Goal: Transaction & Acquisition: Obtain resource

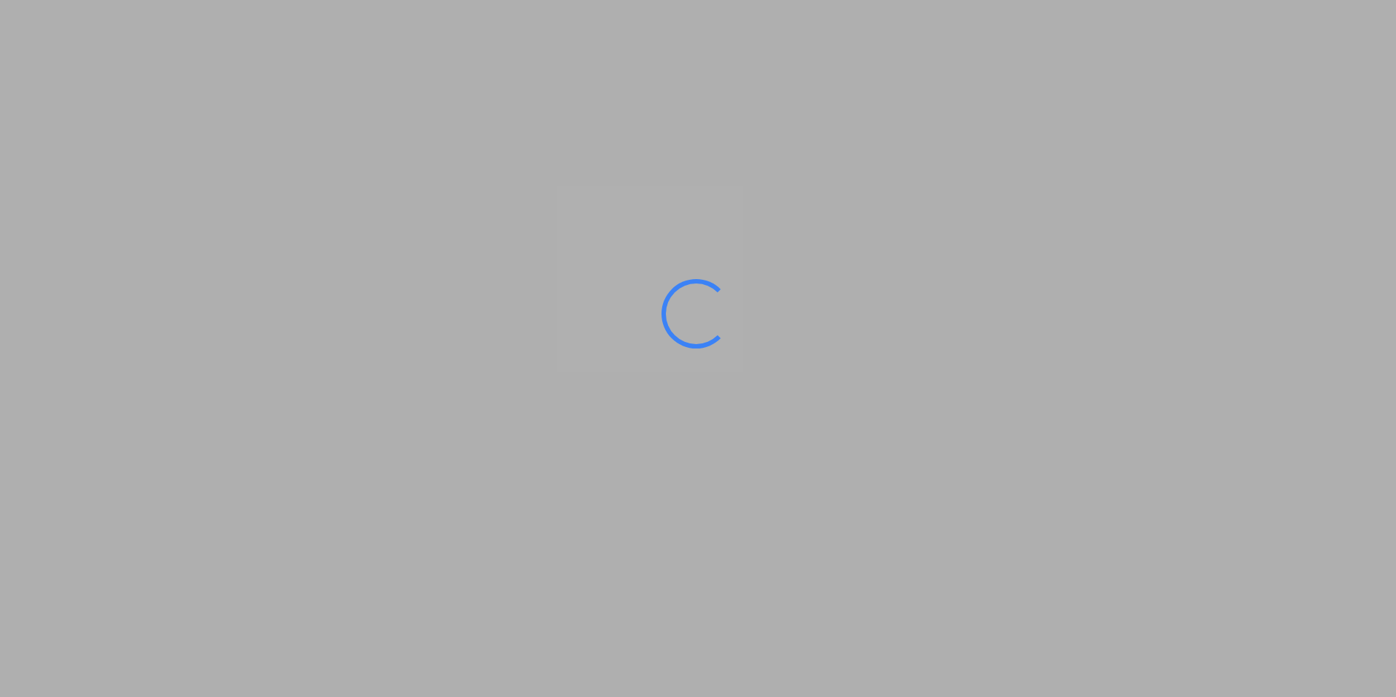
click at [677, 195] on ms-splash-screen at bounding box center [698, 348] width 1396 height 697
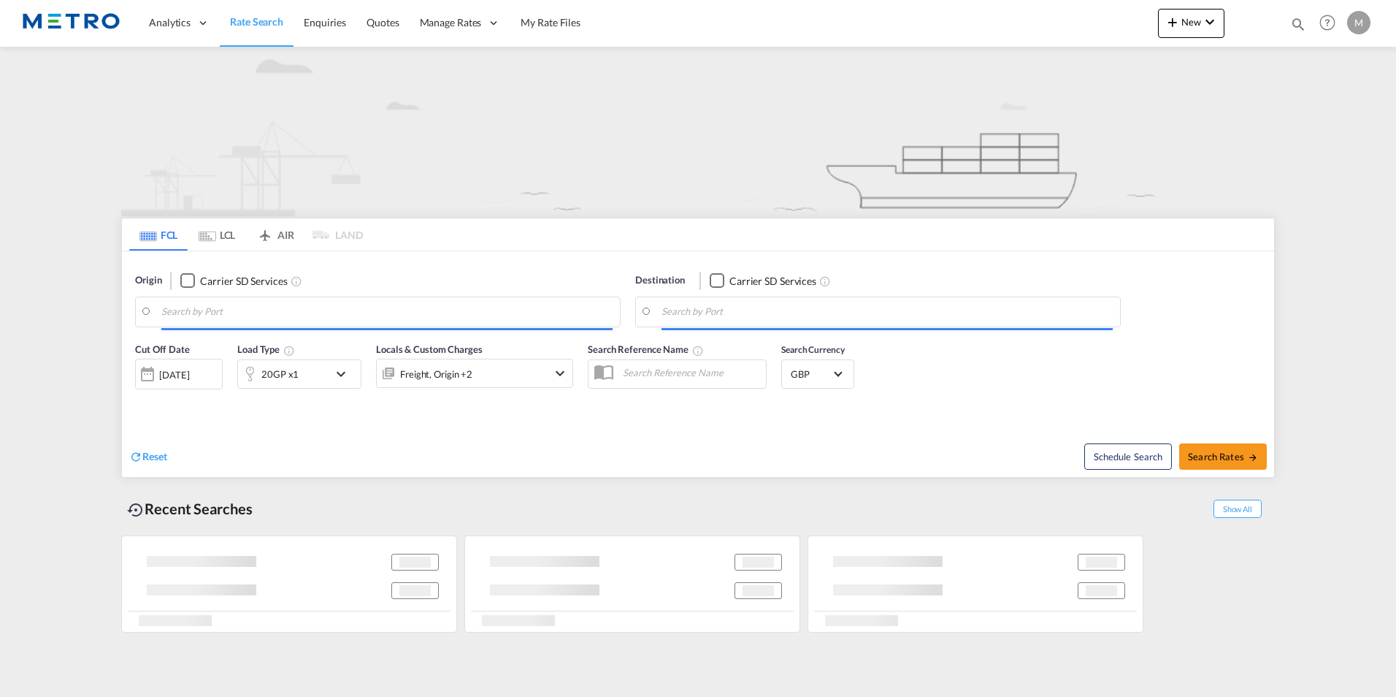
type input "SN6"
type input "[GEOGRAPHIC_DATA], [GEOGRAPHIC_DATA]"
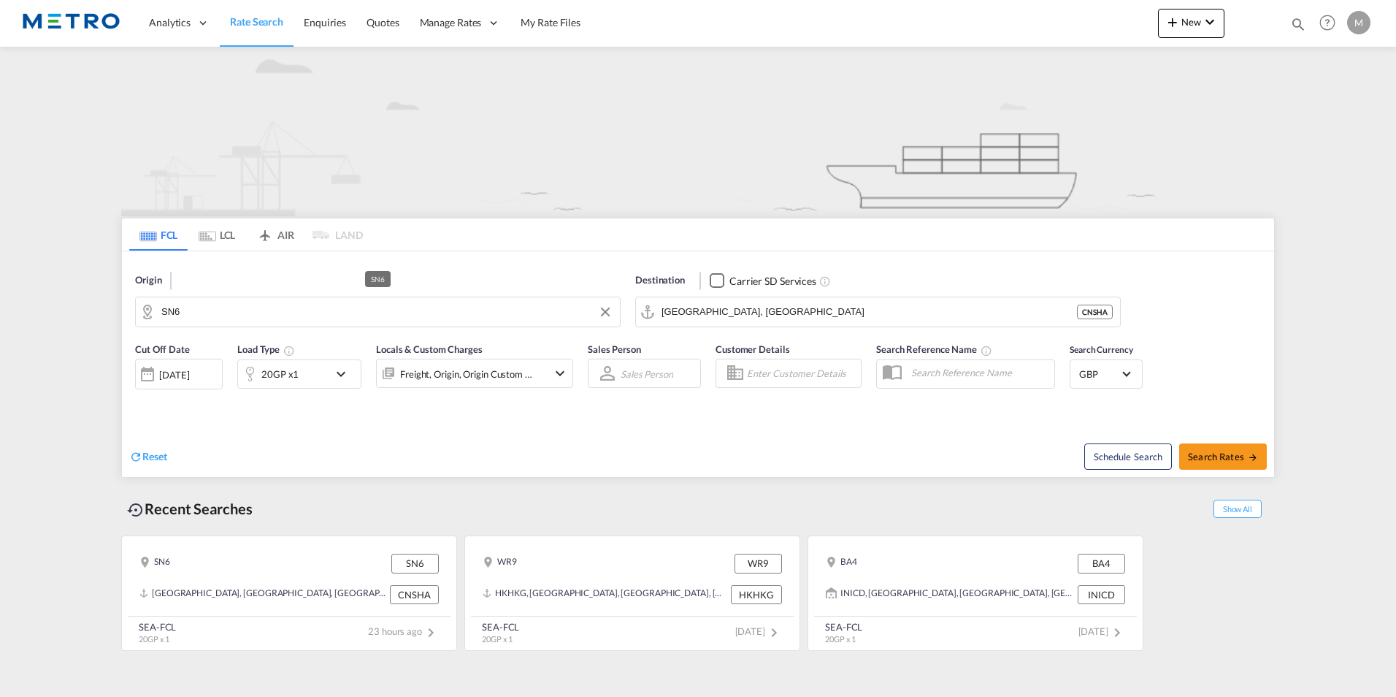
click at [239, 323] on md-autocomplete-wrap "SN6" at bounding box center [386, 315] width 451 height 29
click at [610, 310] on button "Clear Input" at bounding box center [605, 312] width 22 height 22
type input "SHEPTON"
drag, startPoint x: 278, startPoint y: 321, endPoint x: 30, endPoint y: 284, distance: 251.0
click at [613, 312] on button "Clear Input" at bounding box center [605, 312] width 22 height 22
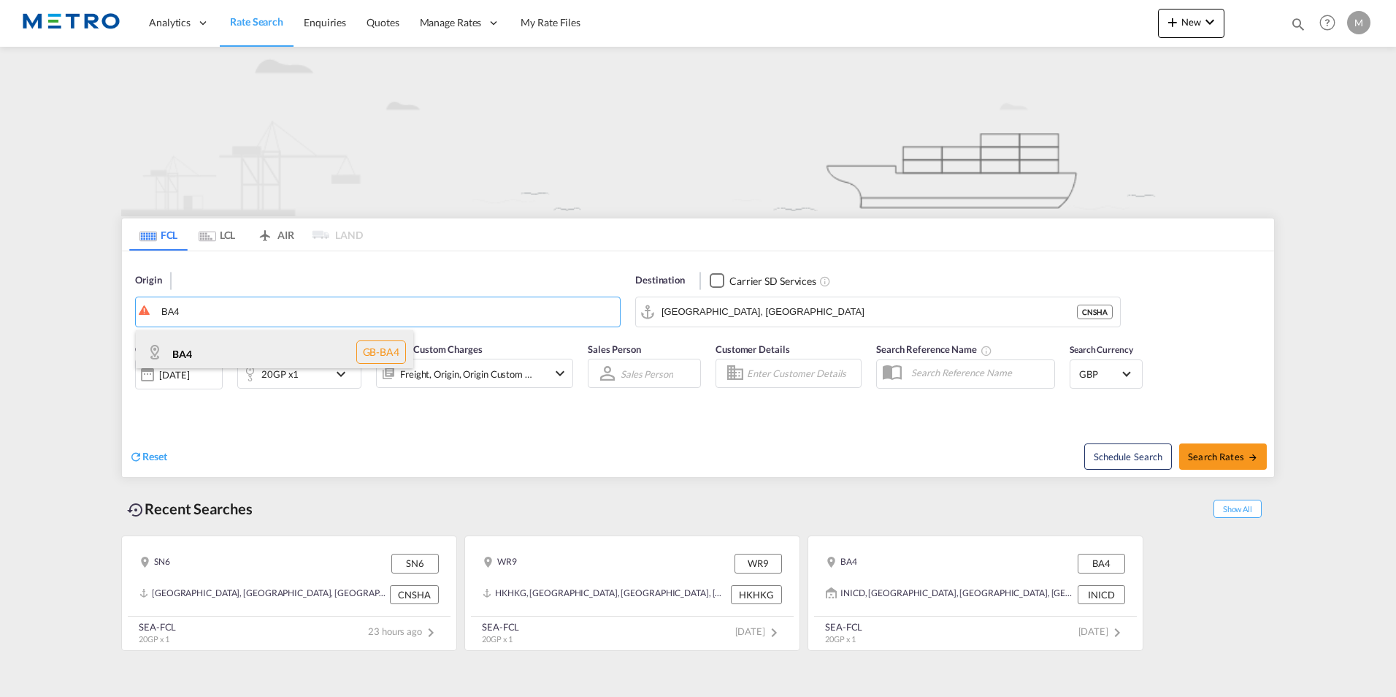
type input "BA4"
click at [251, 346] on div "BA4 GB-BA4" at bounding box center [274, 352] width 277 height 44
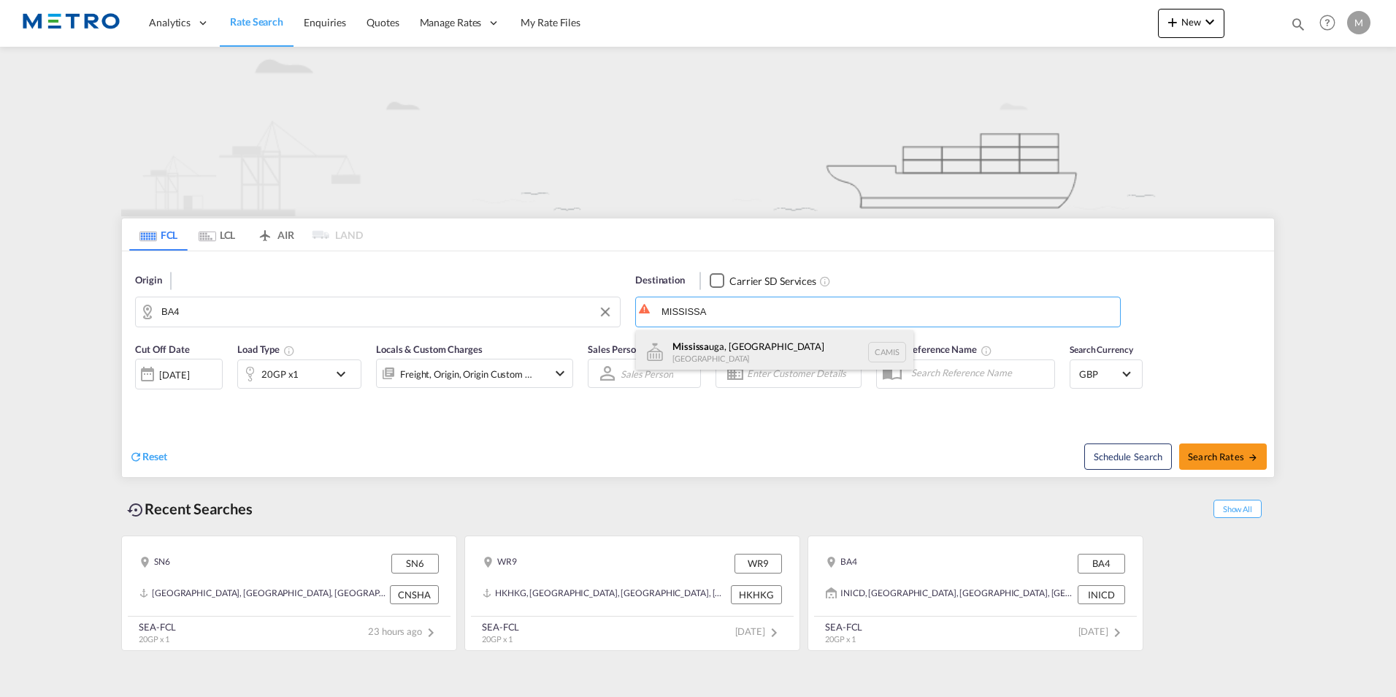
click at [797, 342] on div "Mississa uga, ON [GEOGRAPHIC_DATA] CAMIS" at bounding box center [774, 352] width 277 height 44
type input "[GEOGRAPHIC_DATA], [GEOGRAPHIC_DATA], CAMIS"
click at [347, 378] on md-icon "icon-chevron-down" at bounding box center [344, 374] width 25 height 18
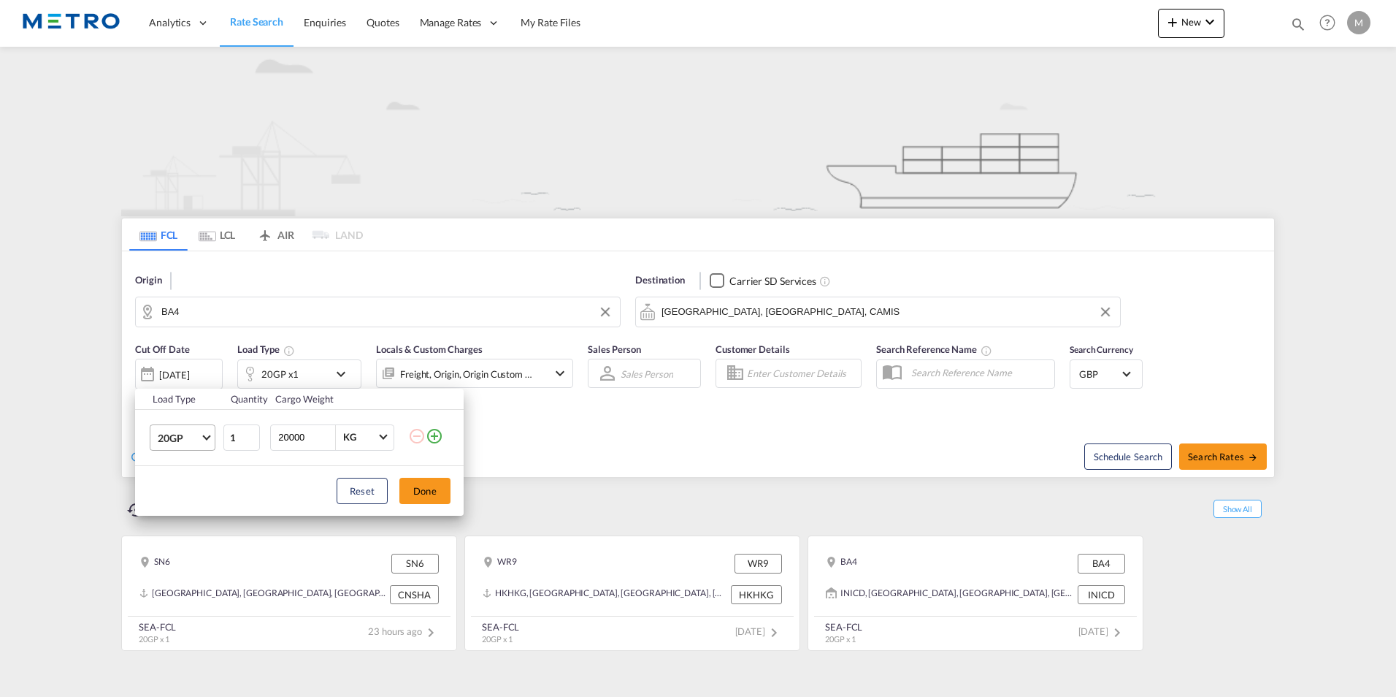
click at [196, 435] on span "20GP" at bounding box center [179, 438] width 42 height 15
click at [190, 474] on md-option "40RE" at bounding box center [195, 466] width 99 height 35
click at [430, 496] on button "Done" at bounding box center [424, 491] width 51 height 26
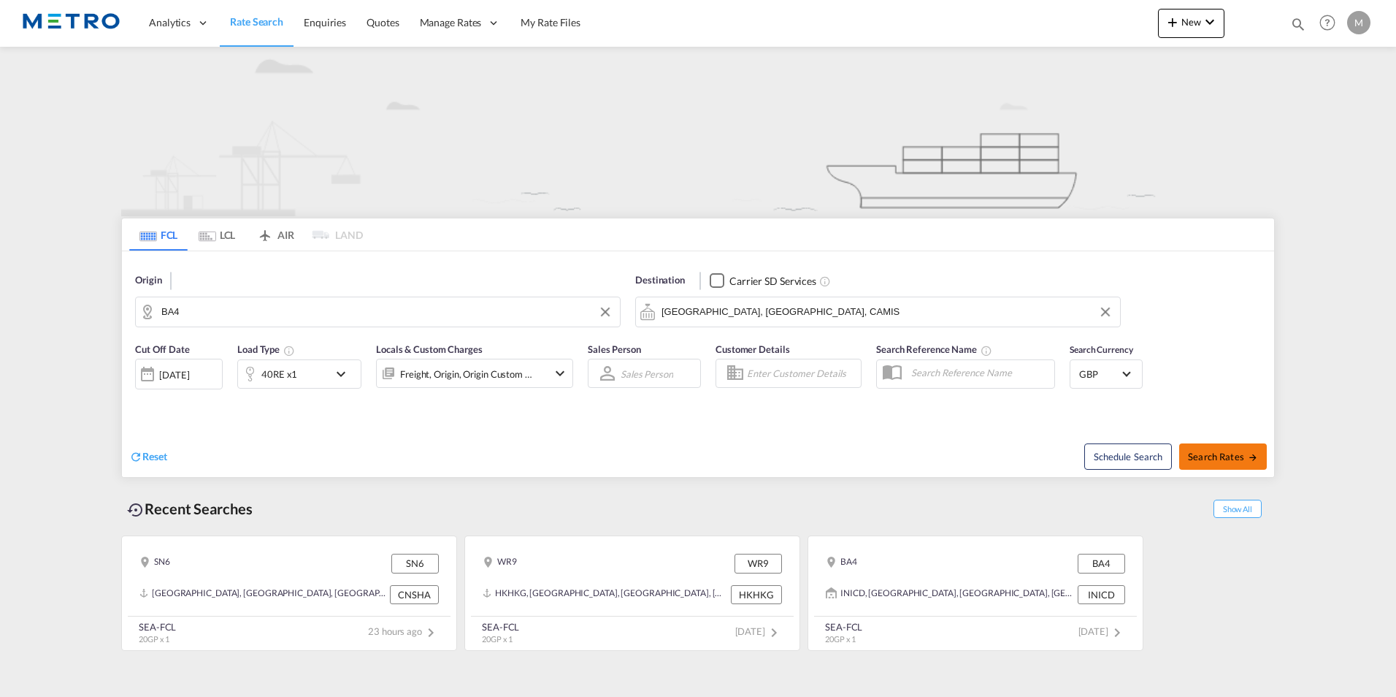
click at [1223, 454] on span "Search Rates" at bounding box center [1223, 457] width 70 height 12
type input "BA4 to CAMIS / [DATE]"
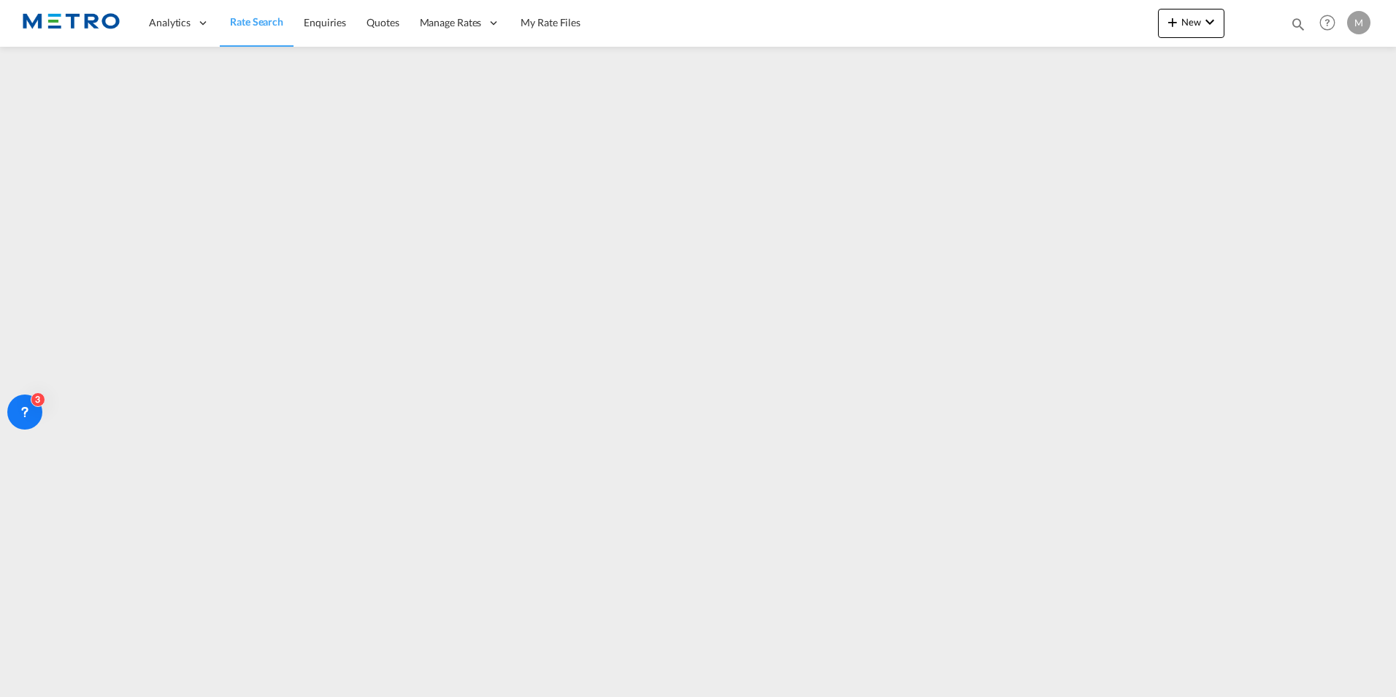
click at [264, 32] on link "Rate Search" at bounding box center [257, 22] width 74 height 47
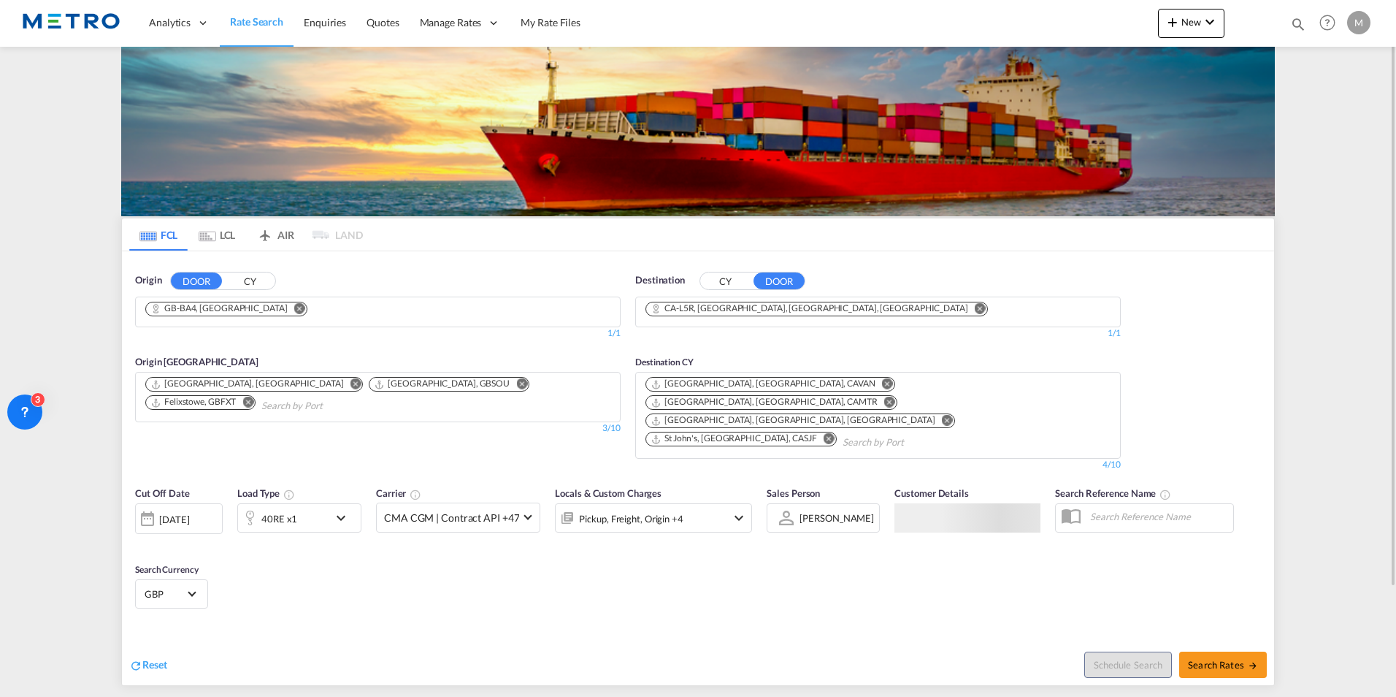
click at [235, 231] on md-tab-item "LCL" at bounding box center [217, 234] width 58 height 32
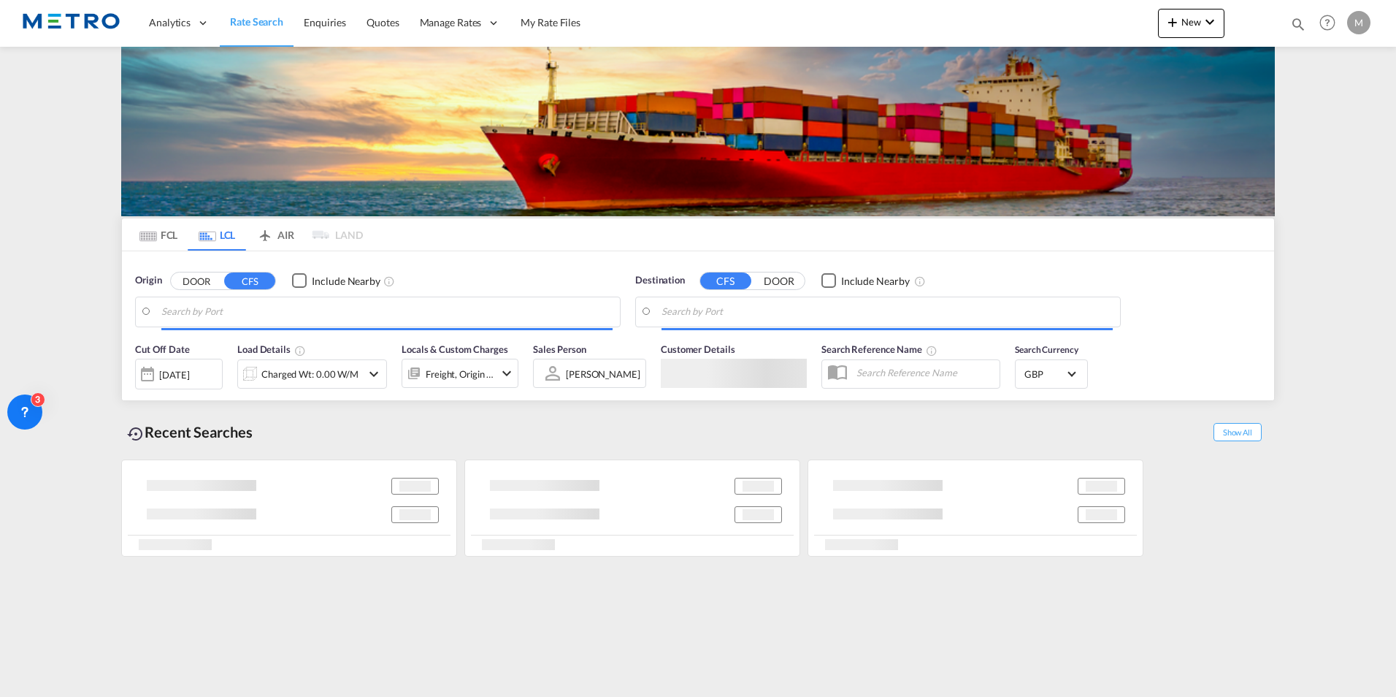
type input "[GEOGRAPHIC_DATA] (ex [GEOGRAPHIC_DATA]), INBOM"
type input "GB-PE31, [PERSON_NAME] and [GEOGRAPHIC_DATA]"
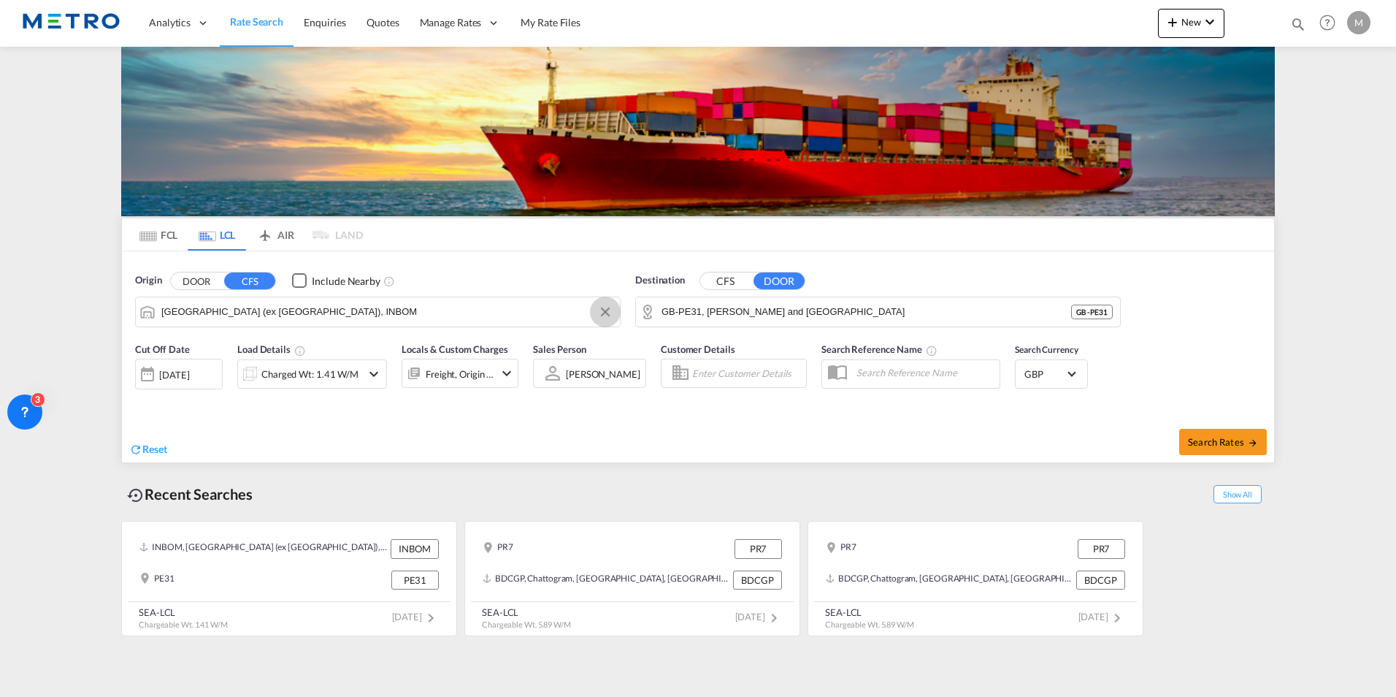
click at [606, 311] on button "Clear Input" at bounding box center [605, 312] width 22 height 22
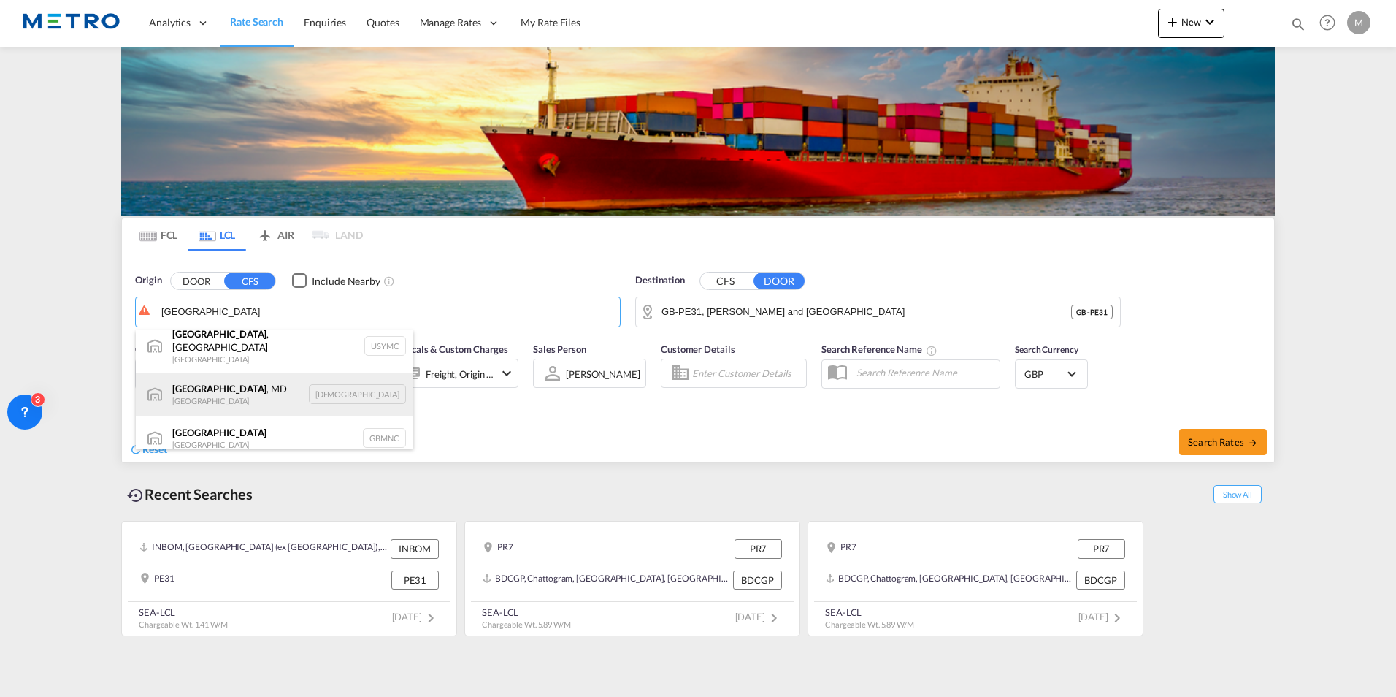
scroll to position [13, 0]
click at [244, 420] on div "Manchester [GEOGRAPHIC_DATA] GBMNC" at bounding box center [274, 435] width 277 height 44
type input "[GEOGRAPHIC_DATA], GBMNC"
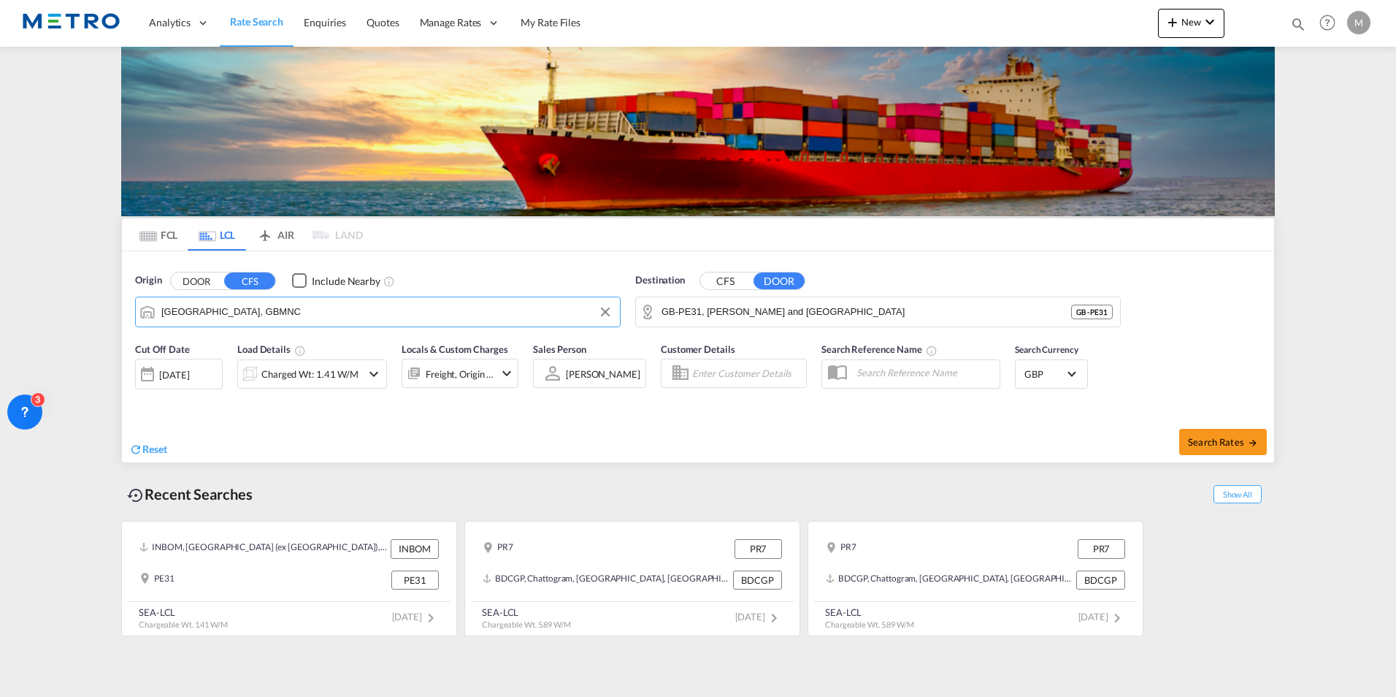
click at [717, 281] on button "CFS" at bounding box center [725, 280] width 51 height 17
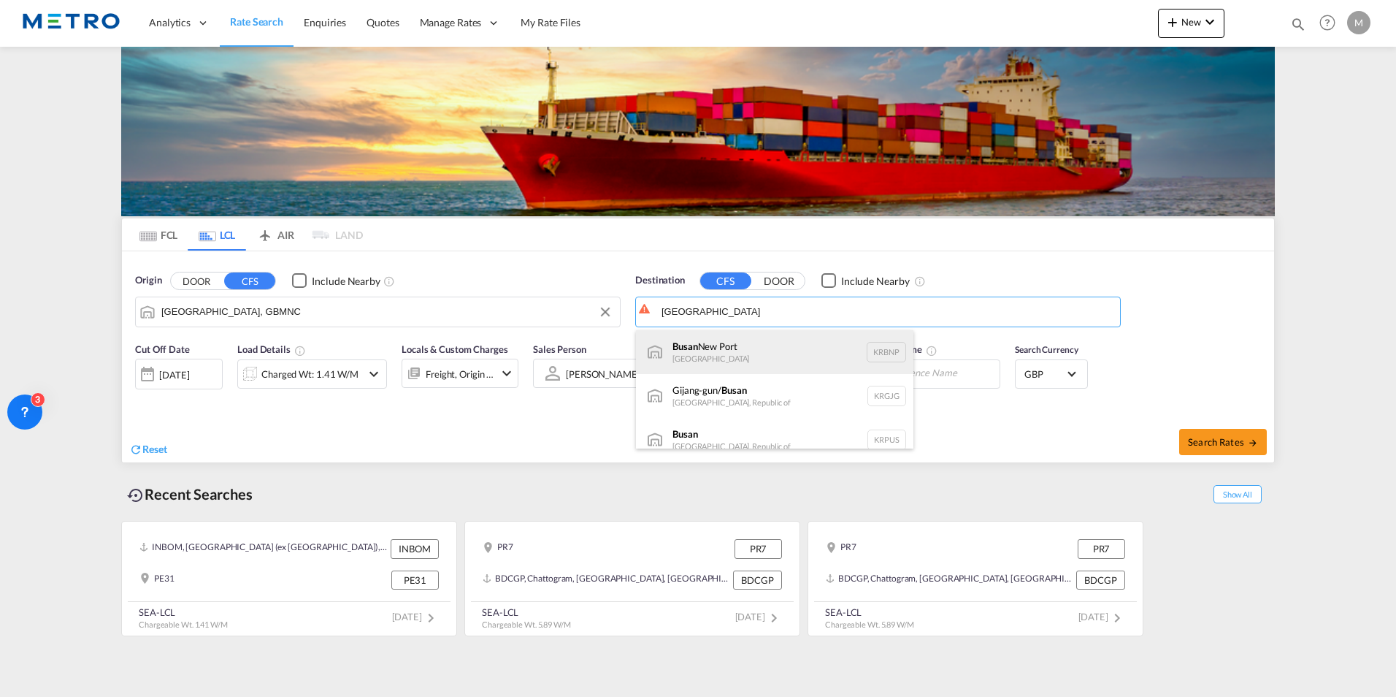
click at [844, 353] on div "Busan [GEOGRAPHIC_DATA] KRBNP" at bounding box center [774, 352] width 277 height 44
type input "Busan [GEOGRAPHIC_DATA], KRBNP"
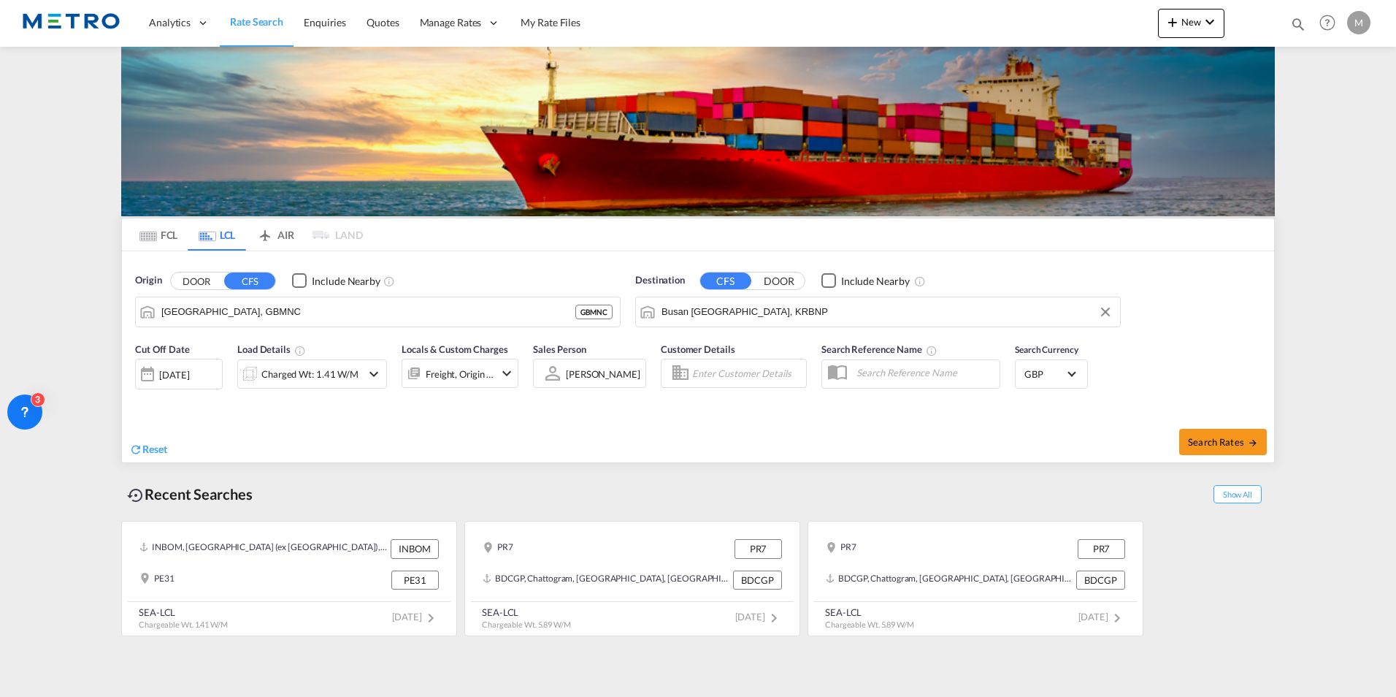
click at [571, 266] on div "Origin DOOR CFS Include Nearby [GEOGRAPHIC_DATA], GBMNC GBMNC" at bounding box center [378, 300] width 500 height 69
click at [340, 374] on div "Charged Wt: 1.41 W/M" at bounding box center [309, 374] width 97 height 20
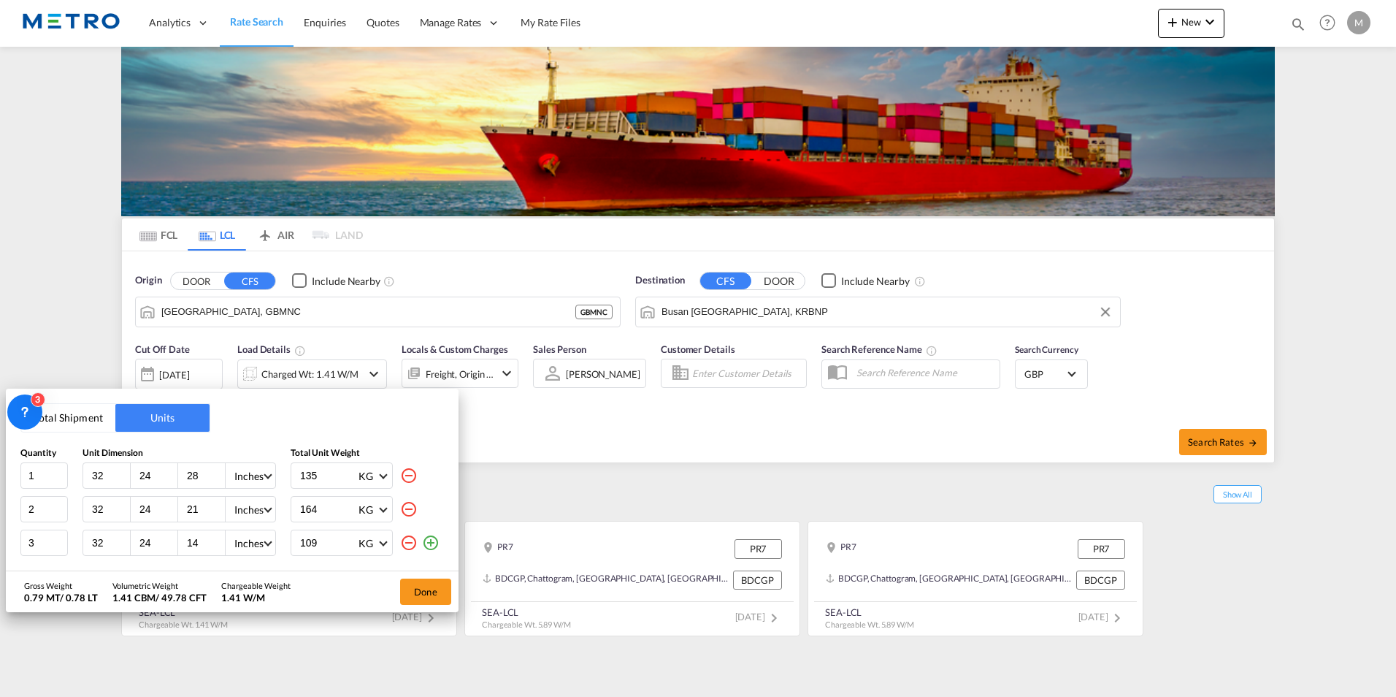
click at [413, 540] on md-icon "icon-minus-circle-outline" at bounding box center [409, 543] width 18 height 18
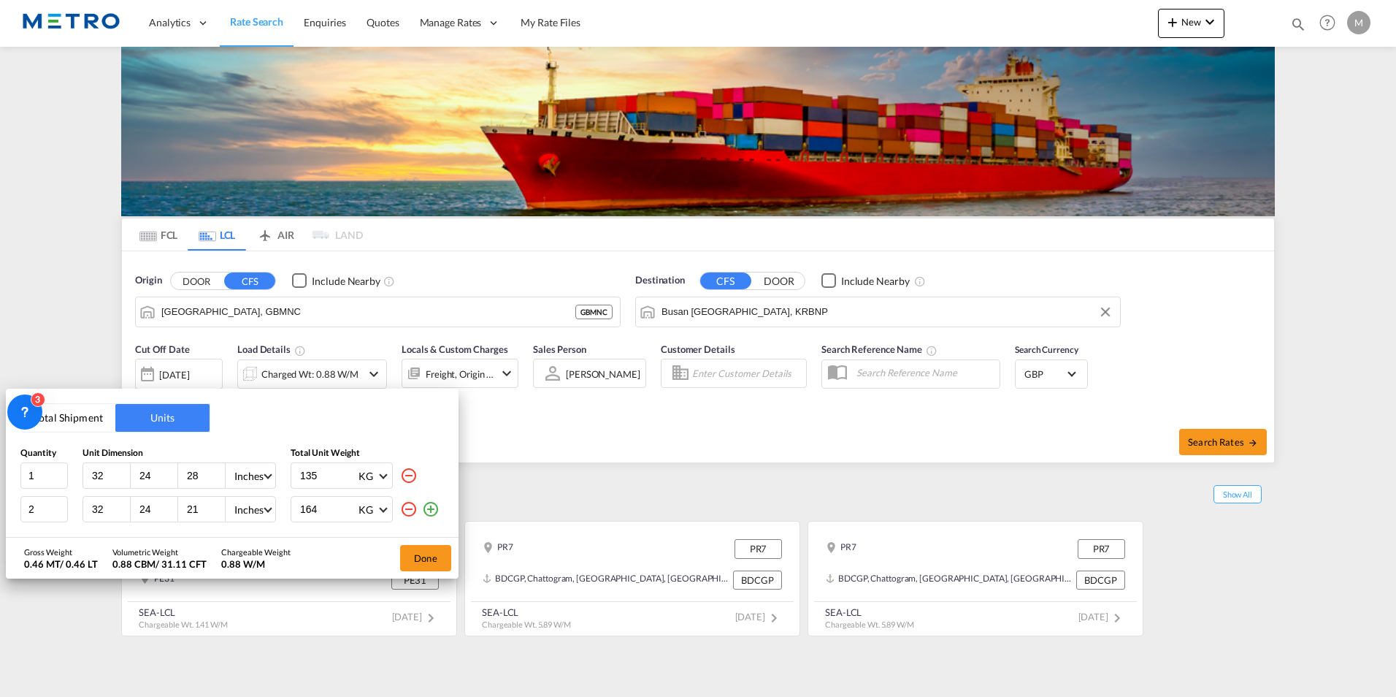
click at [408, 514] on md-icon "icon-minus-circle-outline" at bounding box center [409, 509] width 18 height 18
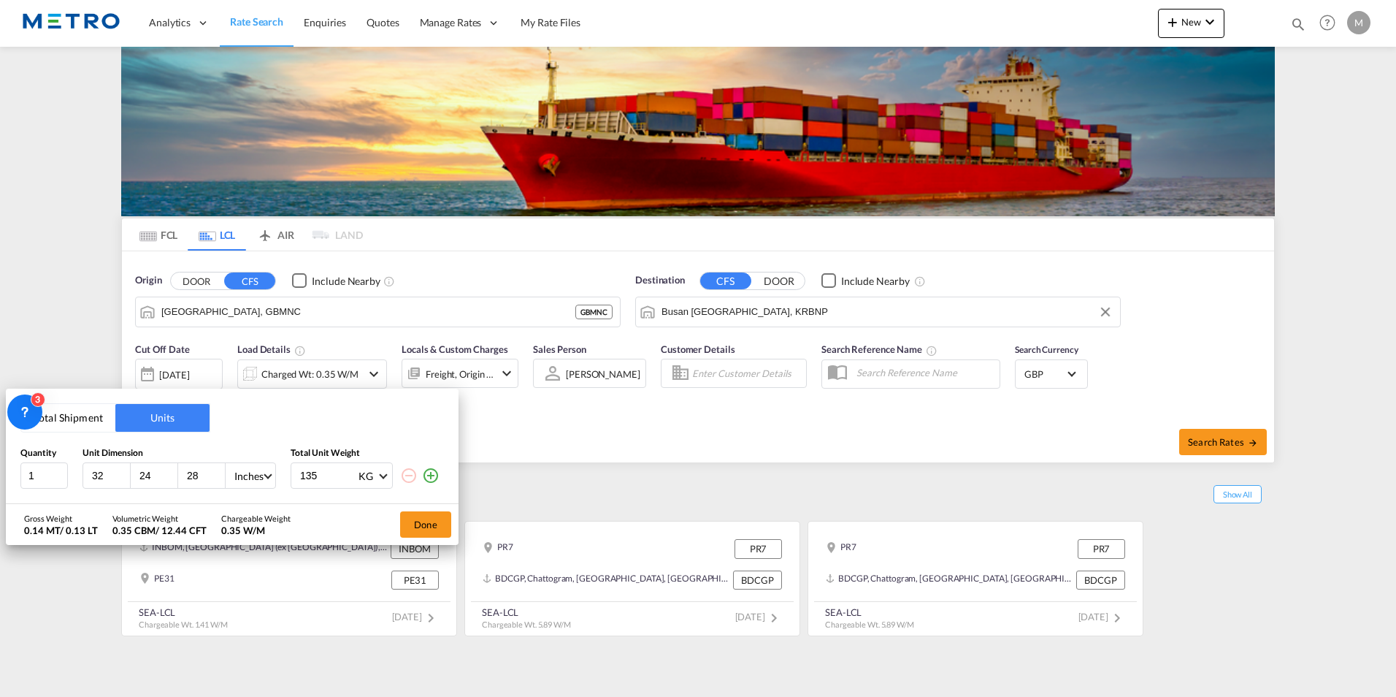
click at [410, 472] on md-icon "icon-minus-circle-outline" at bounding box center [409, 476] width 18 height 18
click at [110, 477] on input "32" at bounding box center [110, 475] width 39 height 13
drag, startPoint x: 110, startPoint y: 477, endPoint x: 0, endPoint y: 467, distance: 110.0
click at [0, 467] on html "Analytics Reports Dashboard Rate Search Enquiries Quotes" at bounding box center [698, 348] width 1396 height 697
drag, startPoint x: 305, startPoint y: 419, endPoint x: 480, endPoint y: 373, distance: 180.5
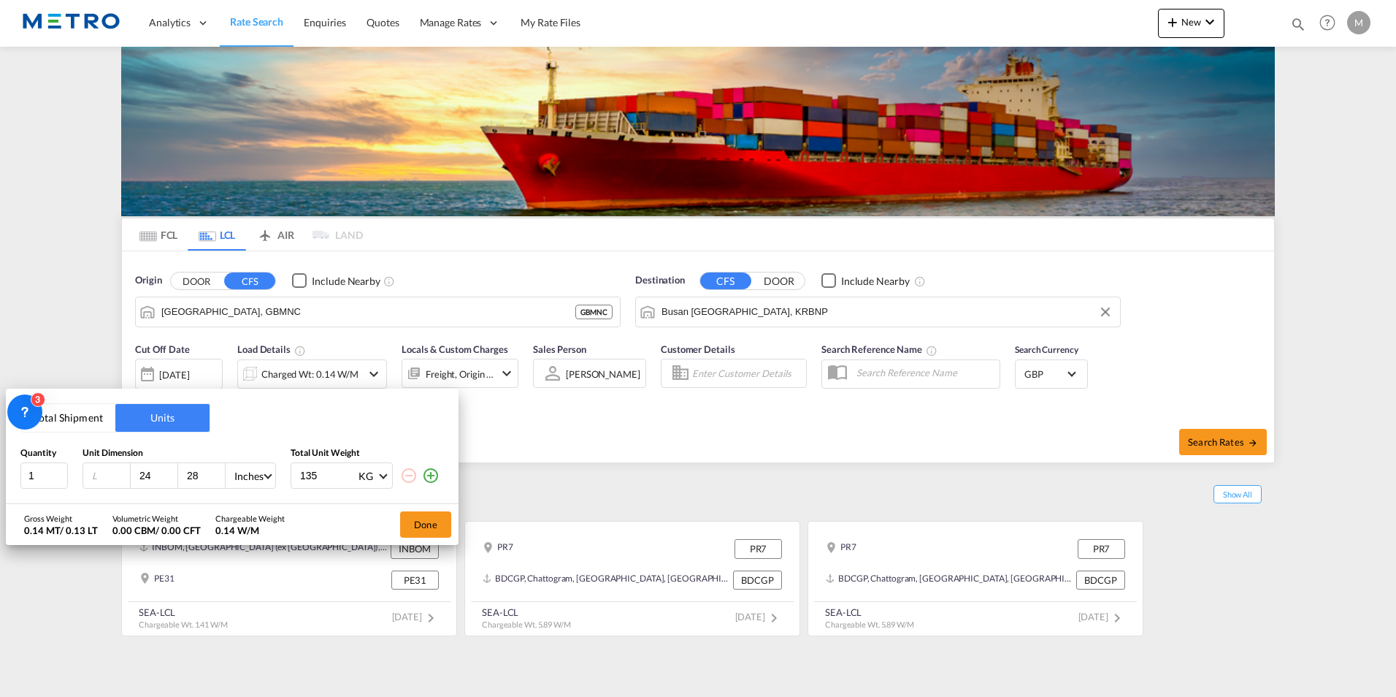
click at [523, 369] on div "Total Shipment Units Quantity Unit Dimension Total Unit Weight 1 24 28 Inches C…" at bounding box center [698, 348] width 1396 height 697
drag, startPoint x: 152, startPoint y: 479, endPoint x: 73, endPoint y: 470, distance: 79.4
click at [82, 472] on div "1 24 28 Inches CMS Inches 135 KG KG LB" at bounding box center [232, 475] width 424 height 26
drag, startPoint x: 217, startPoint y: 472, endPoint x: 88, endPoint y: 475, distance: 128.5
click at [185, 475] on input "29" at bounding box center [204, 475] width 39 height 13
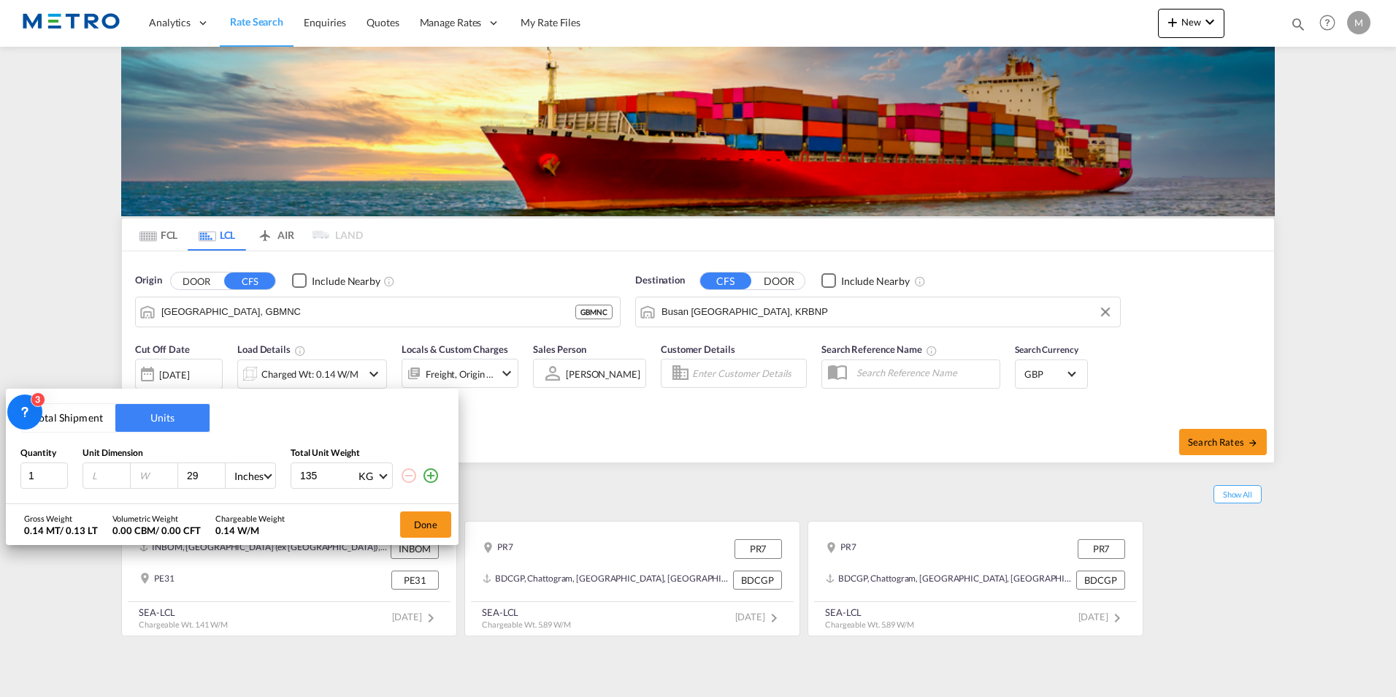
type input "2"
click at [249, 481] on div "Inches" at bounding box center [248, 476] width 29 height 12
click at [272, 435] on md-option "CMS" at bounding box center [272, 441] width 99 height 35
click at [104, 475] on input "number" at bounding box center [110, 475] width 39 height 13
type input "120"
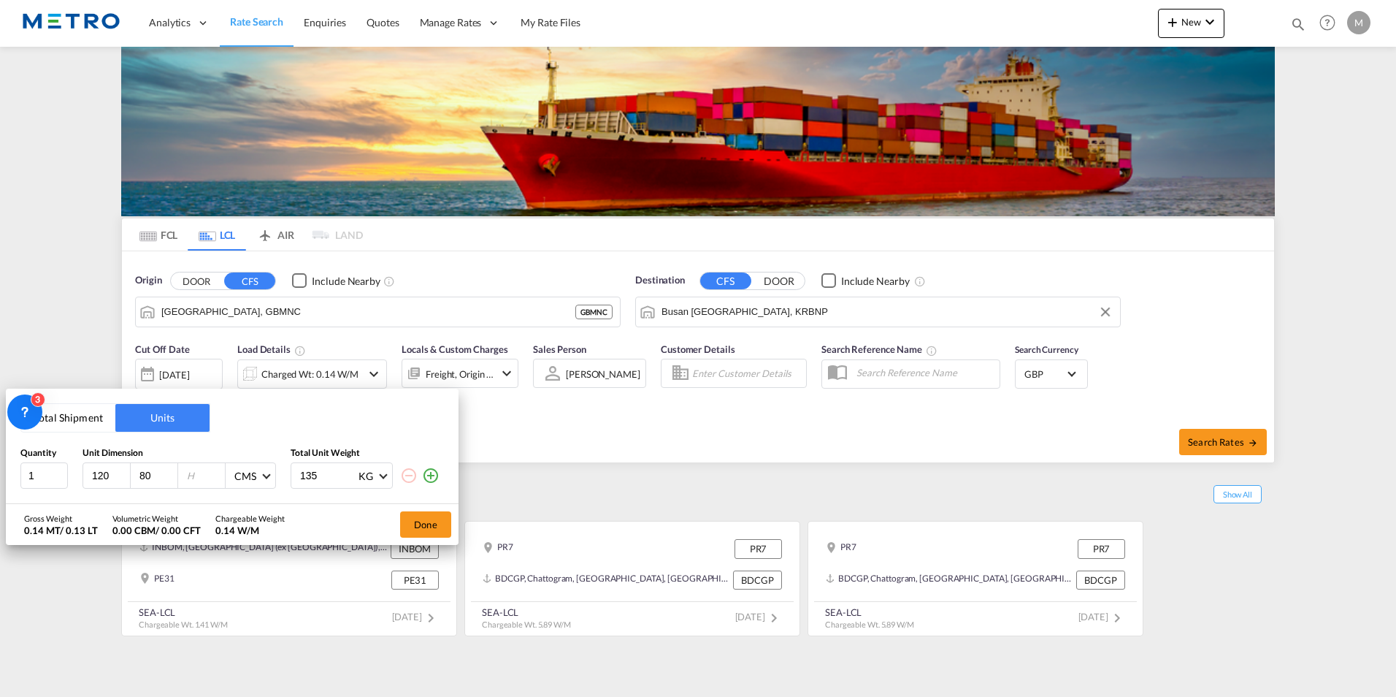
type input "80"
type input "120"
drag, startPoint x: 337, startPoint y: 472, endPoint x: 207, endPoint y: 490, distance: 131.2
click at [221, 489] on div "1 120 80 120 CMS 135 KG KG LB" at bounding box center [232, 475] width 424 height 26
type input "1373"
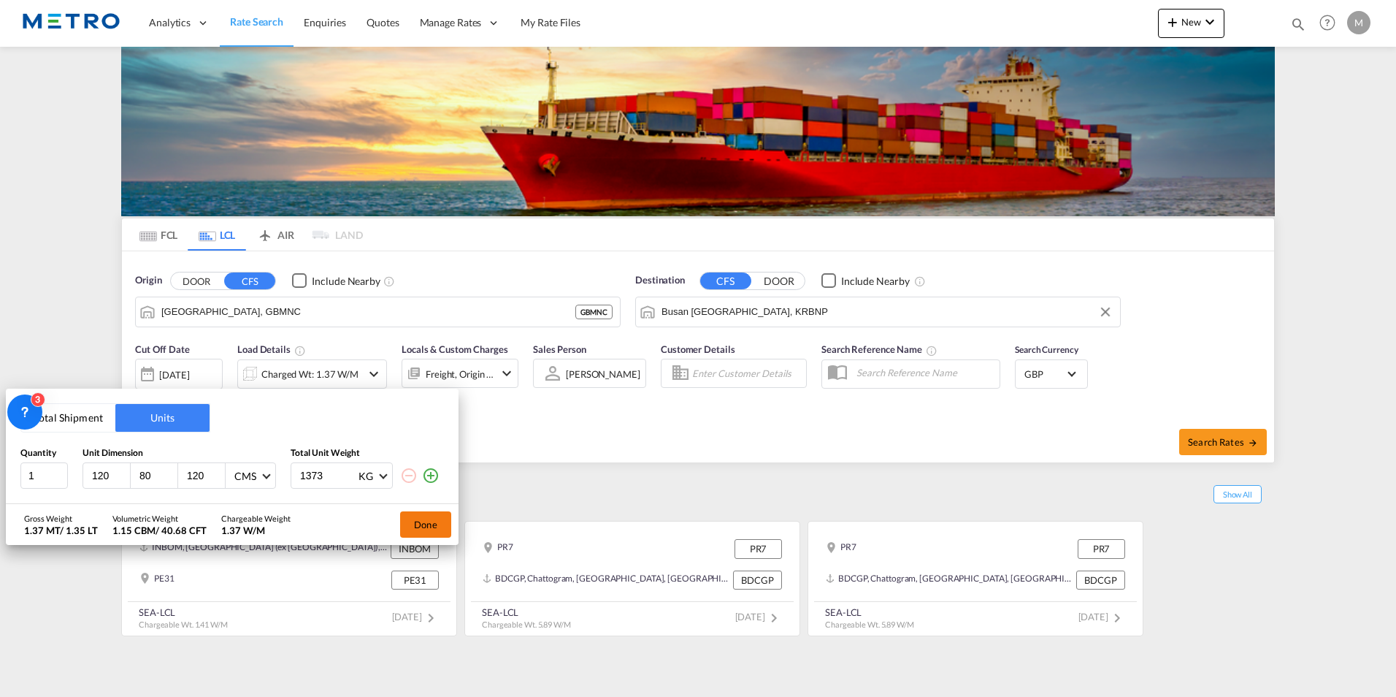
click at [419, 518] on button "Done" at bounding box center [425, 524] width 51 height 26
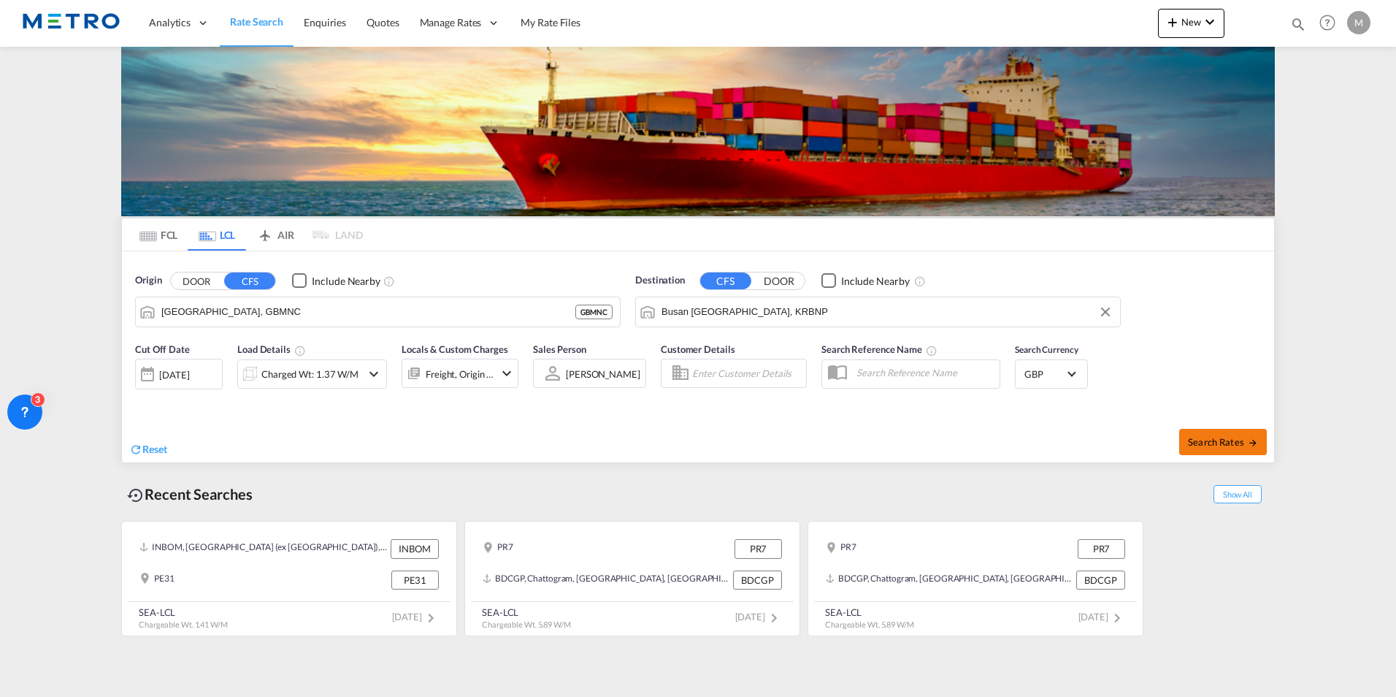
click at [1200, 436] on span "Search Rates" at bounding box center [1223, 442] width 70 height 12
type input "GBMNC to KRBNP / [DATE]"
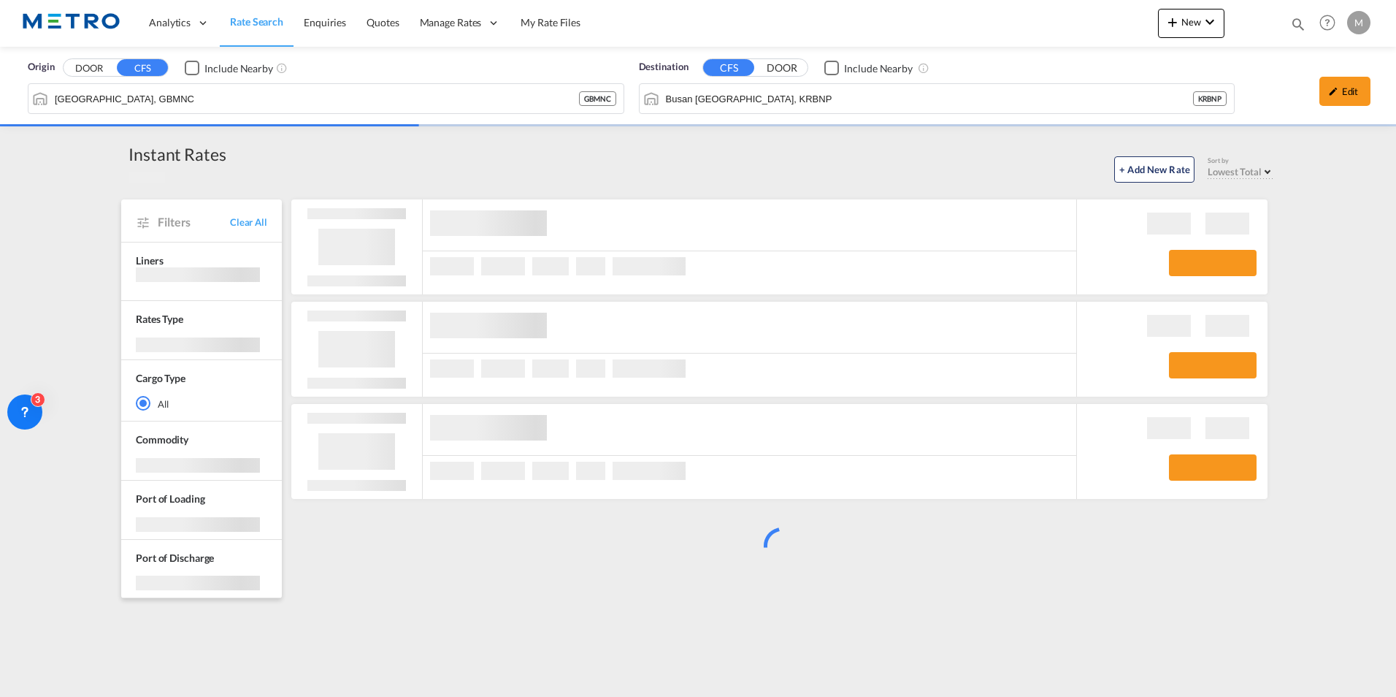
click at [98, 77] on div "Origin DOOR CFS Include Nearby [GEOGRAPHIC_DATA], GBMNC GBMNC" at bounding box center [326, 87] width 597 height 54
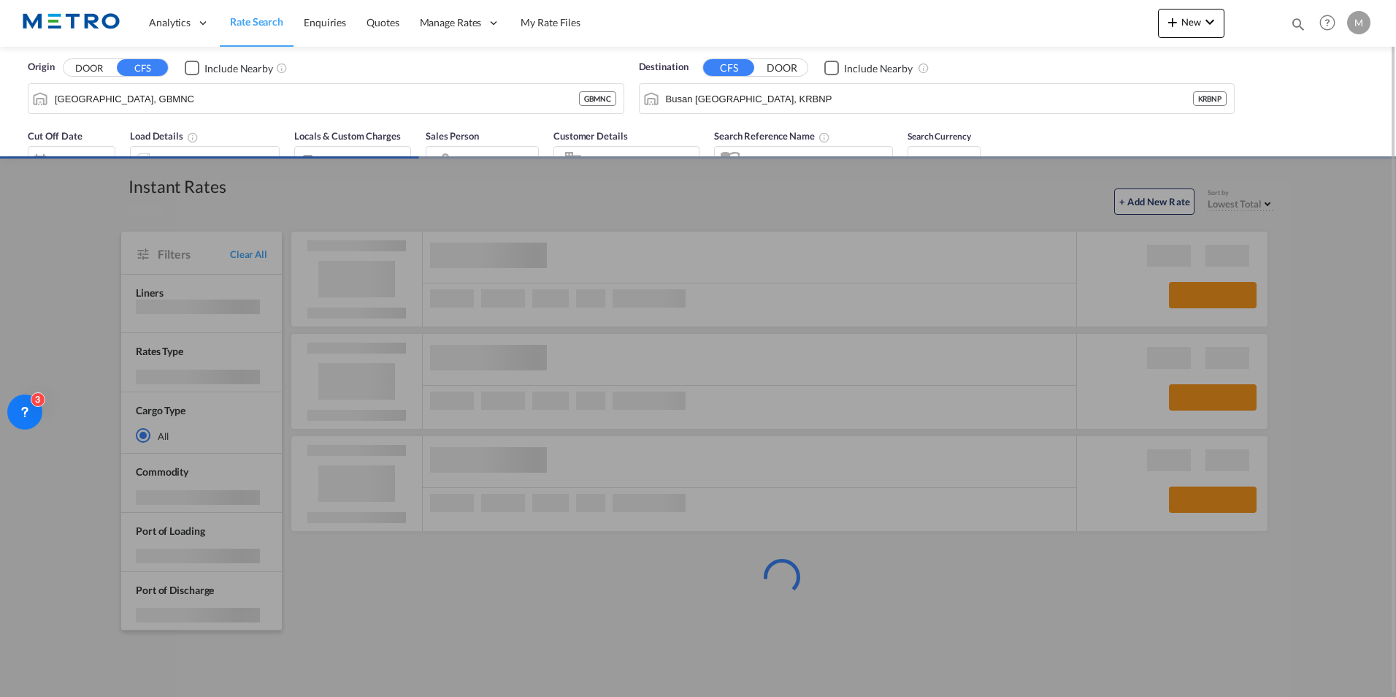
click at [92, 69] on button "DOOR" at bounding box center [89, 68] width 51 height 17
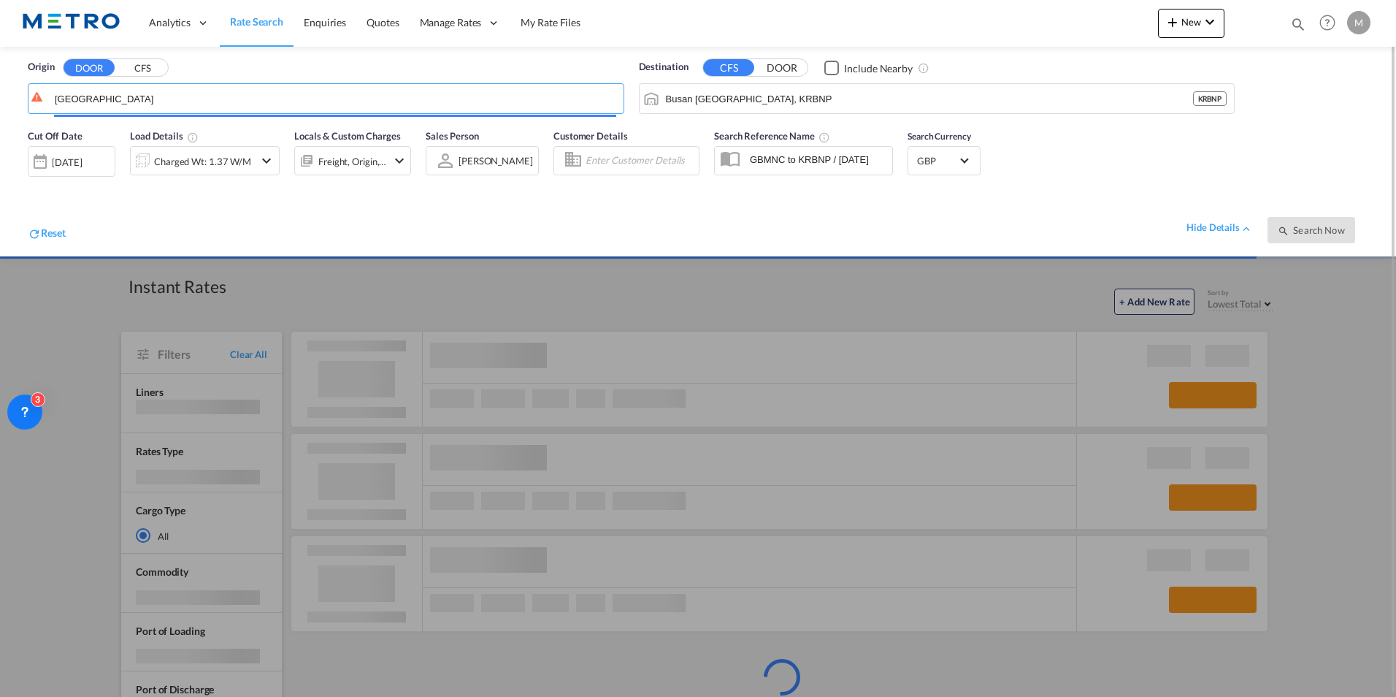
type input "[GEOGRAPHIC_DATA]"
click at [534, 343] on div at bounding box center [698, 348] width 1396 height 697
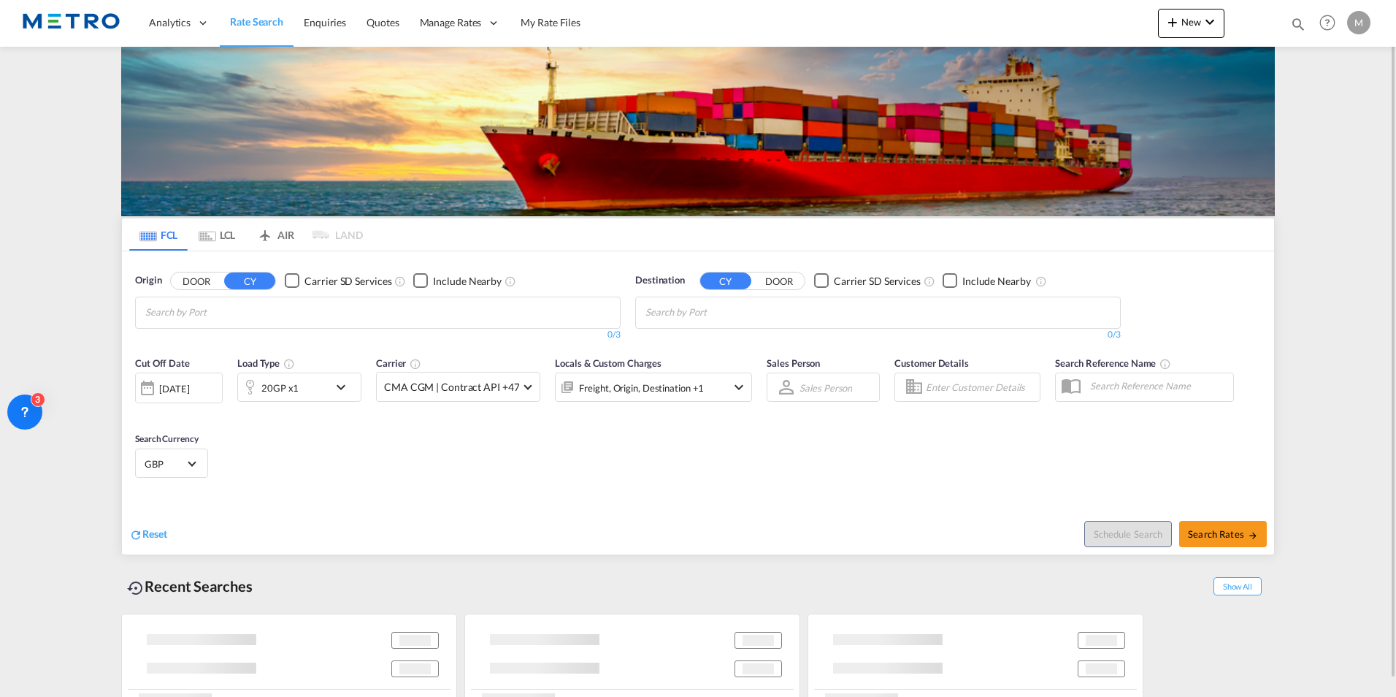
click at [191, 286] on button "DOOR" at bounding box center [196, 280] width 51 height 17
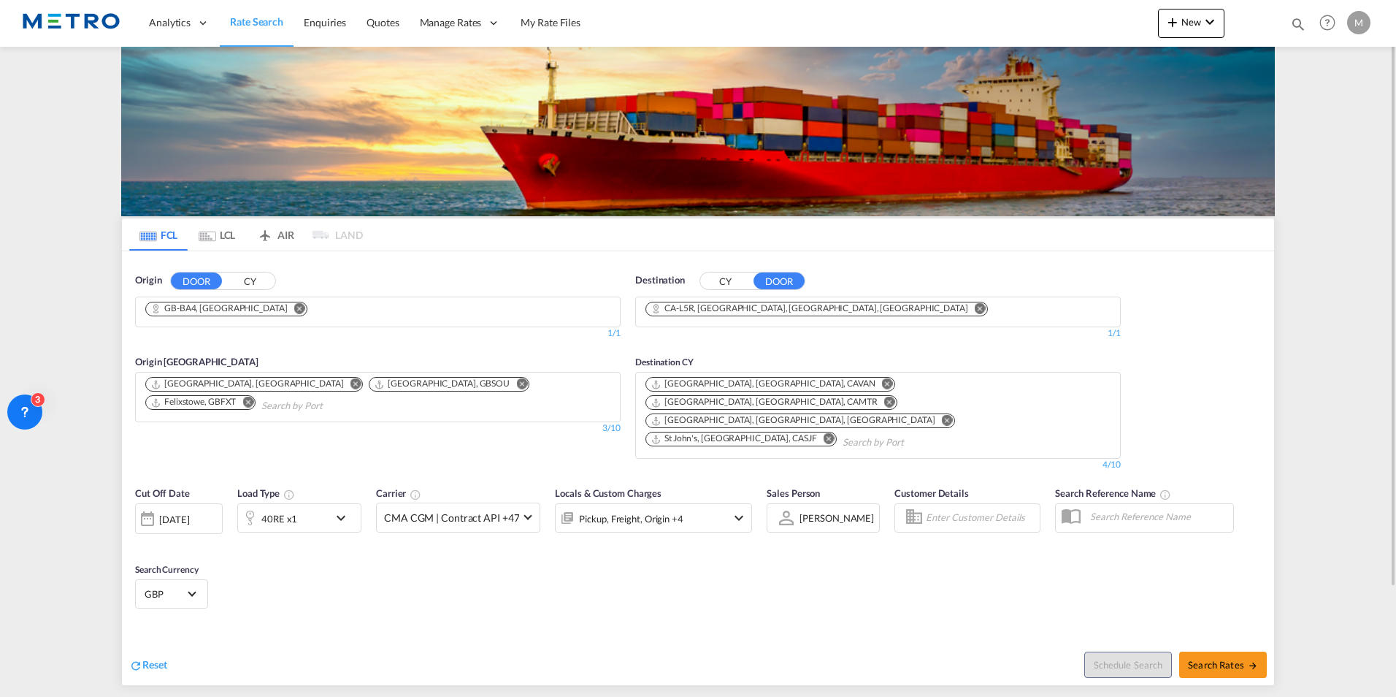
click at [200, 226] on md-tab-item "LCL" at bounding box center [217, 234] width 58 height 32
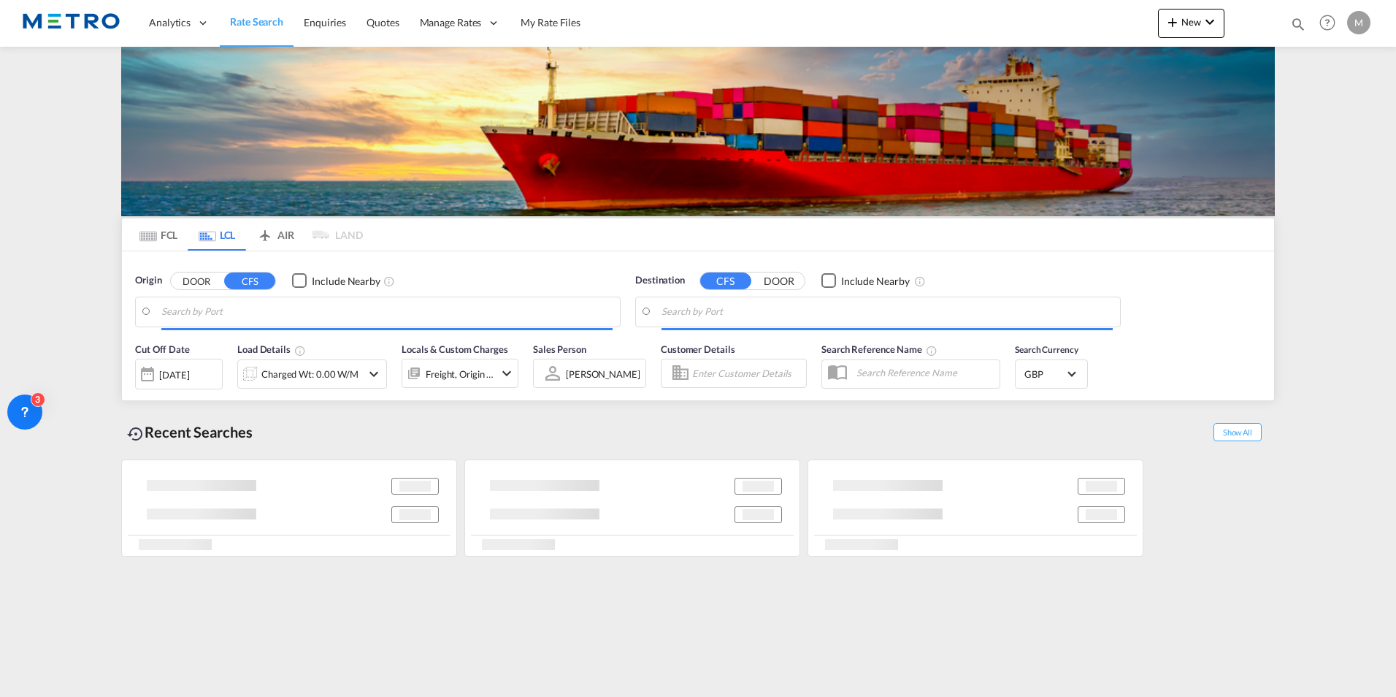
type input "[GEOGRAPHIC_DATA], GBMNC"
type input "Busan [GEOGRAPHIC_DATA], KRBNP"
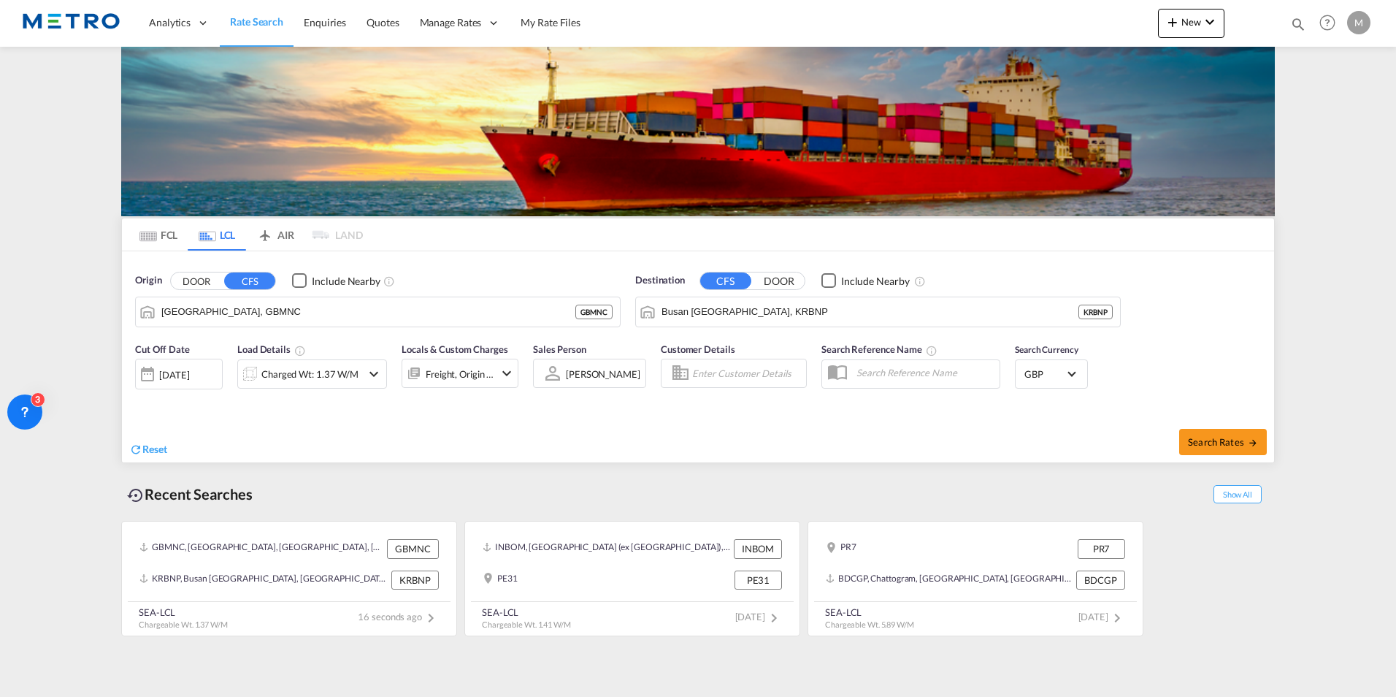
click at [194, 282] on button "DOOR" at bounding box center [196, 280] width 51 height 17
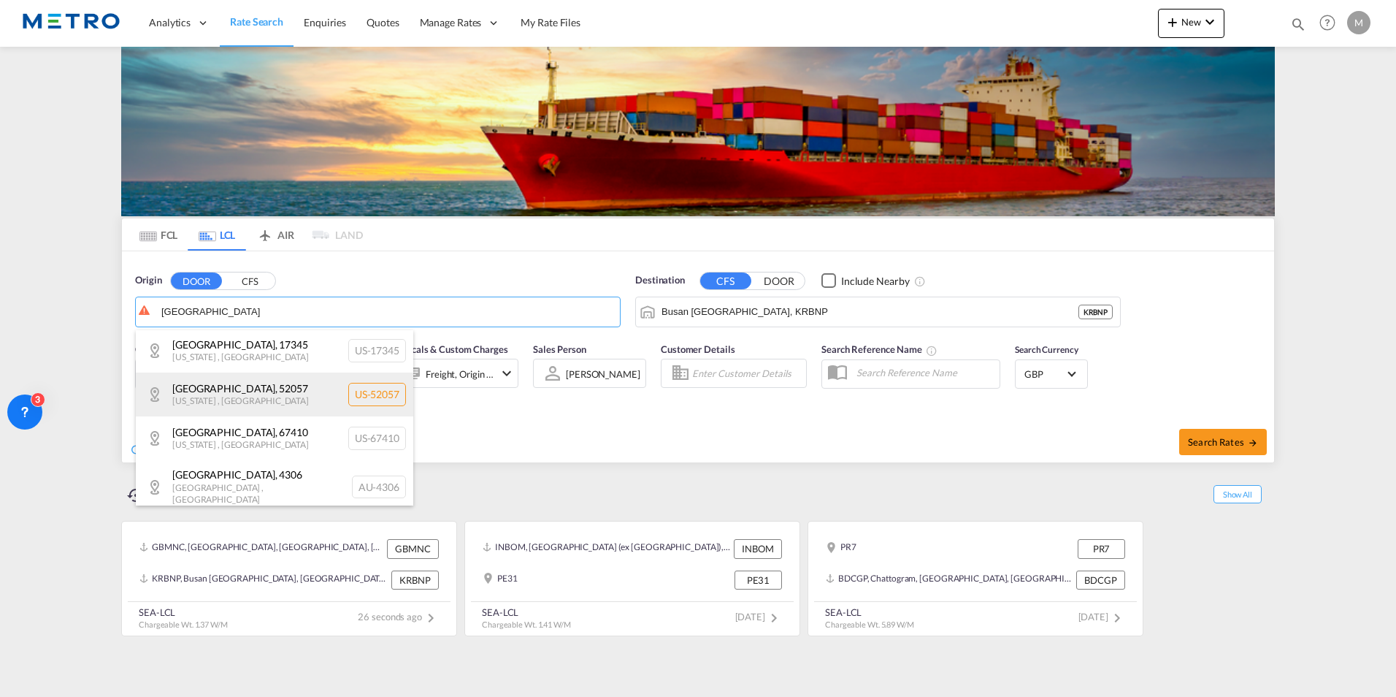
scroll to position [511, 0]
click at [263, 400] on div "[GEOGRAPHIC_DATA] , [GEOGRAPHIC_DATA] [GEOGRAPHIC_DATA]-M4" at bounding box center [274, 391] width 277 height 44
type input "GB-M4, [GEOGRAPHIC_DATA]"
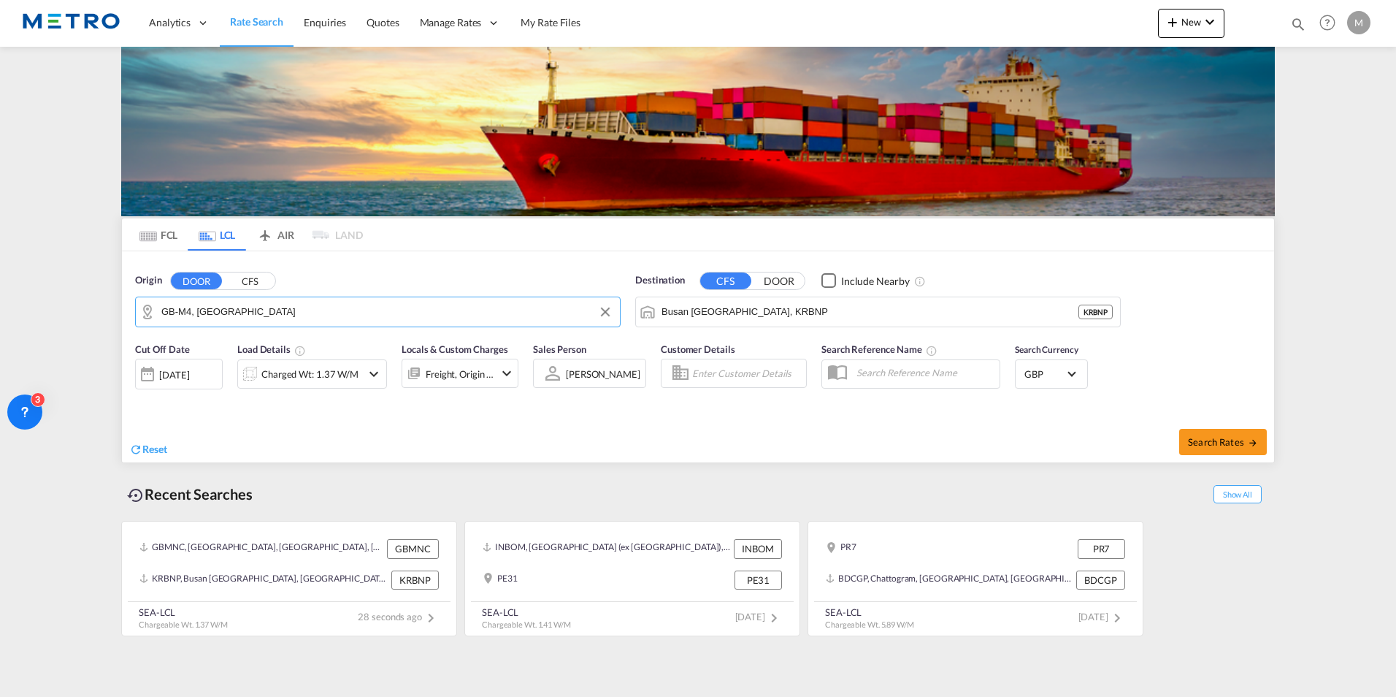
click at [365, 373] on div "Charged Wt: 1.37 W/M" at bounding box center [312, 373] width 150 height 29
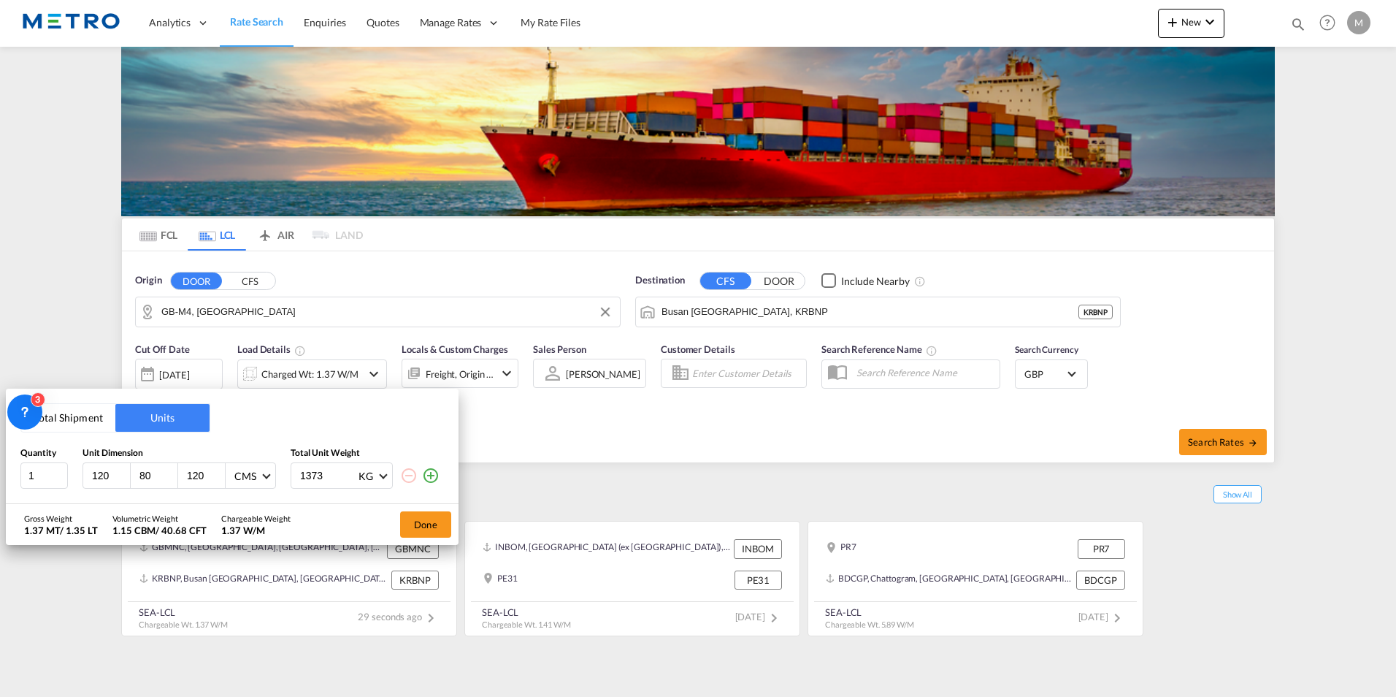
click at [1222, 438] on div "Total Shipment Units Quantity Unit Dimension Total Unit Weight 1 120 80 120 CMS…" at bounding box center [698, 348] width 1396 height 697
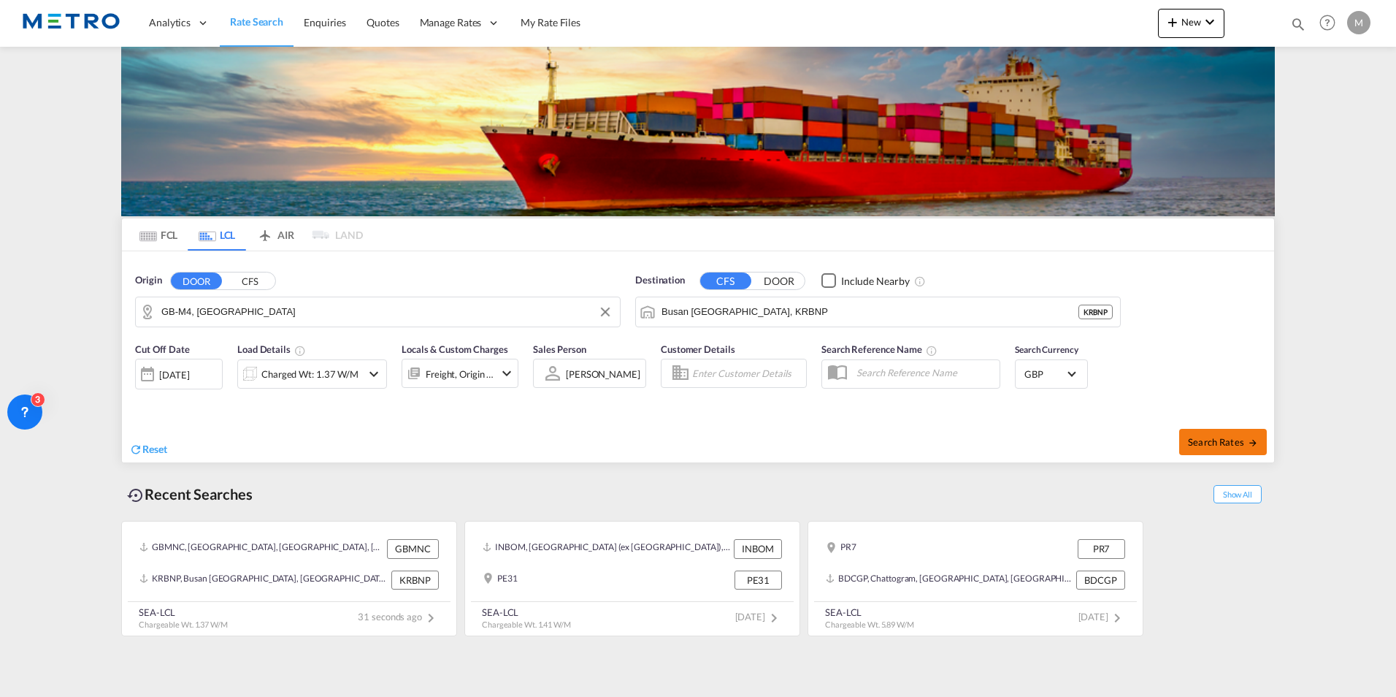
click at [1219, 442] on span "Search Rates" at bounding box center [1223, 442] width 70 height 12
type input "M4 to KRBNP / [DATE]"
